Goal: Check status: Check status

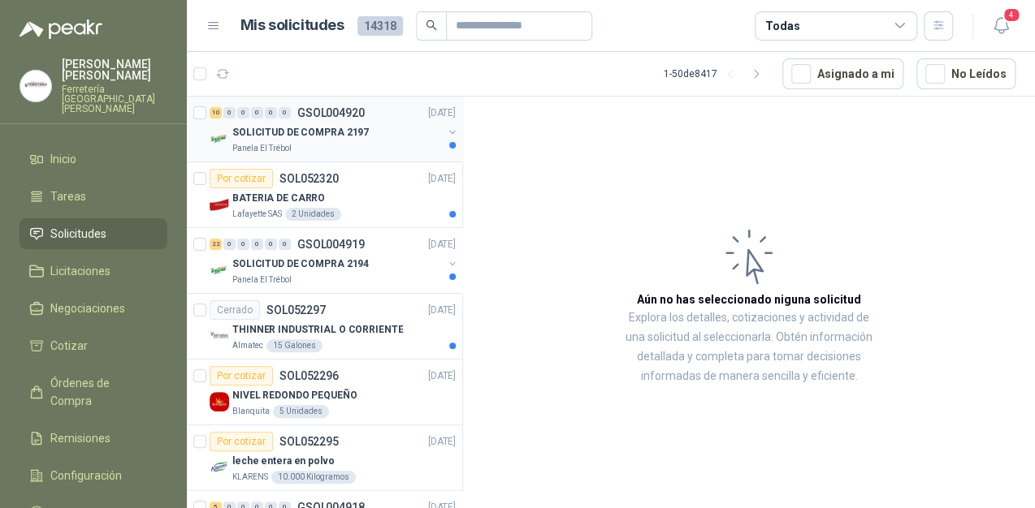
click at [371, 149] on div "Panela El Trébol" at bounding box center [337, 148] width 210 height 13
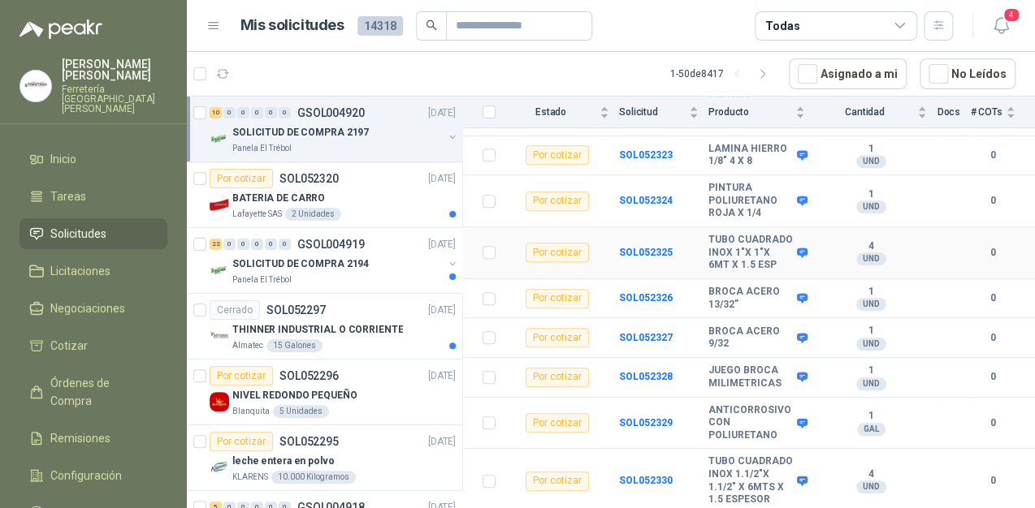
scroll to position [292, 0]
click at [344, 260] on p "SOLICITUD DE COMPRA 2194" at bounding box center [300, 264] width 136 height 15
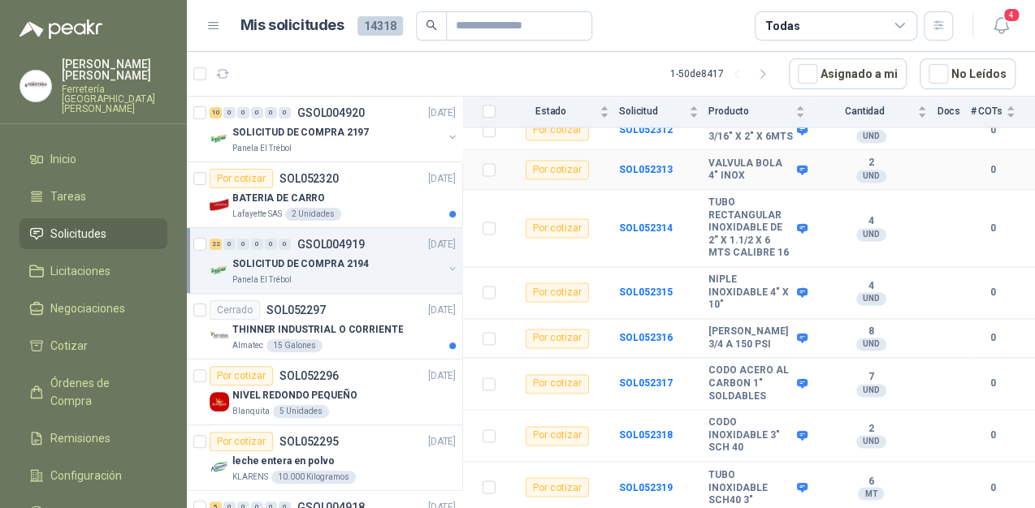
scroll to position [1001, 0]
click at [366, 195] on div "BATERIA DE CARRO" at bounding box center [343, 197] width 223 height 19
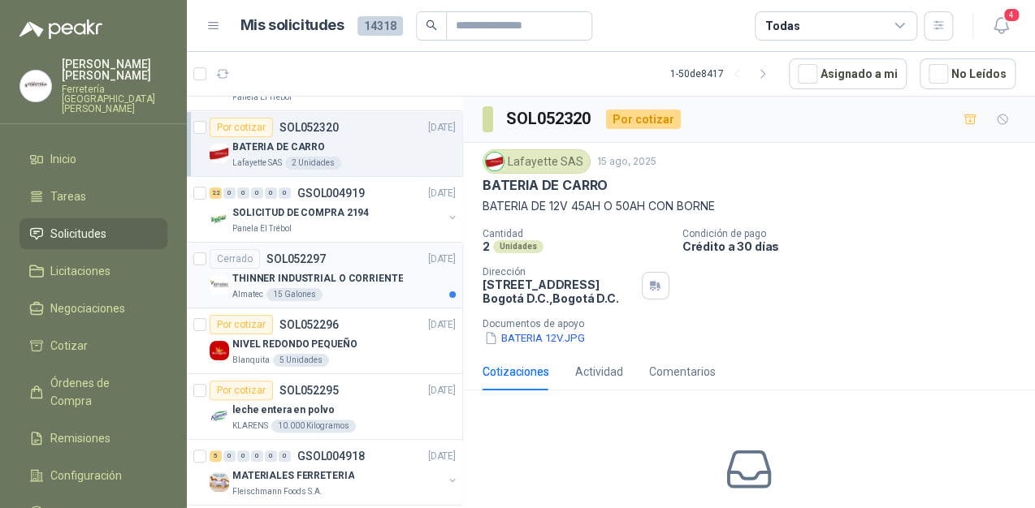
scroll to position [130, 0]
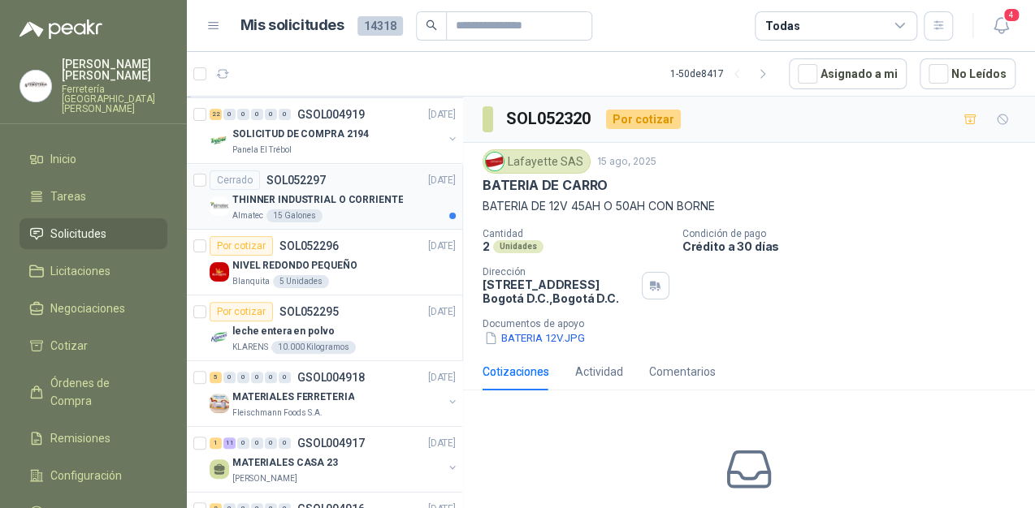
click at [372, 221] on article "Cerrado SOL052297 [DATE] THINNER INDUSTRIAL O CORRIENTE Almatec 15 Galones" at bounding box center [324, 197] width 275 height 66
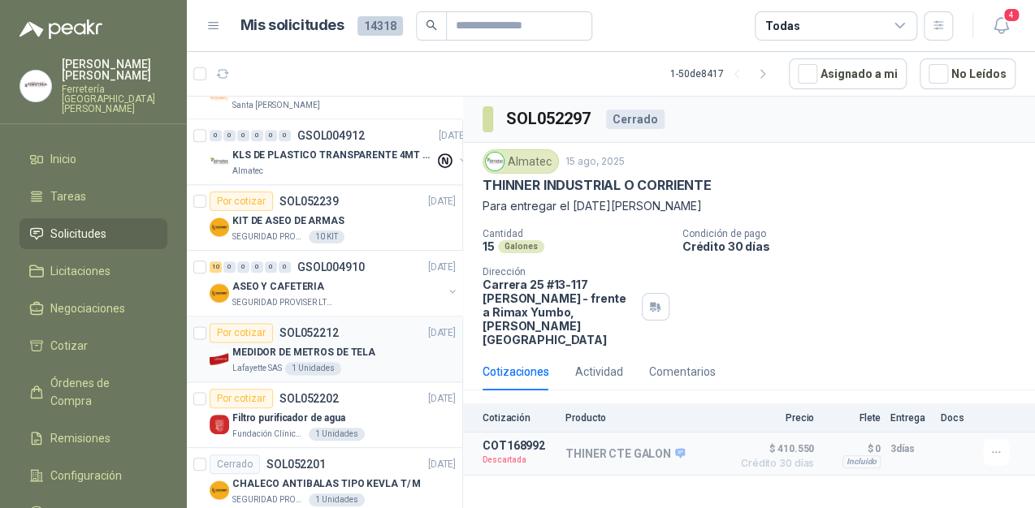
scroll to position [780, 0]
